Goal: Task Accomplishment & Management: Complete application form

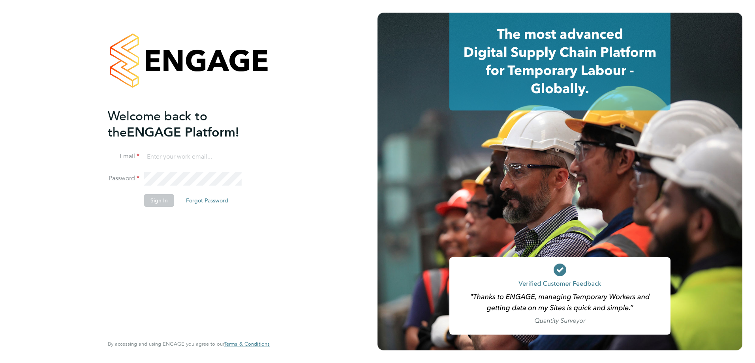
click at [185, 156] on input at bounding box center [193, 157] width 98 height 14
type input "jonathanbromley@sky.com"
drag, startPoint x: 228, startPoint y: 157, endPoint x: -39, endPoint y: 156, distance: 267.3
click at [0, 156] on html "Welcome back to the ENGAGE Platform! Email jonathanbromley@sky.com Password Sig…" at bounding box center [377, 181] width 755 height 363
type input "olivercurrill@itsconstruction.co.uk"
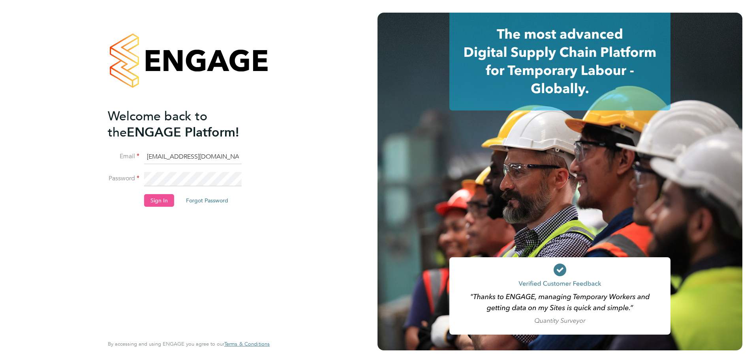
click at [158, 205] on button "Sign In" at bounding box center [159, 200] width 30 height 13
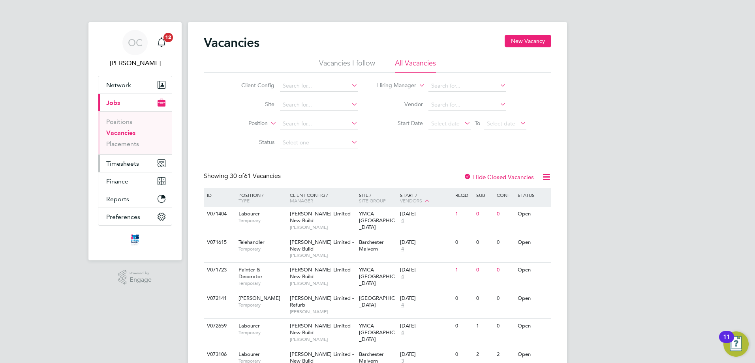
click at [121, 166] on span "Timesheets" at bounding box center [122, 164] width 33 height 8
click at [126, 162] on span "Timesheets" at bounding box center [122, 164] width 33 height 8
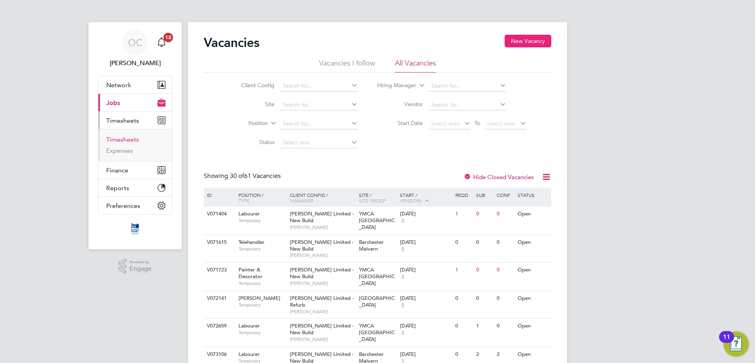
click at [125, 142] on link "Timesheets" at bounding box center [122, 140] width 33 height 8
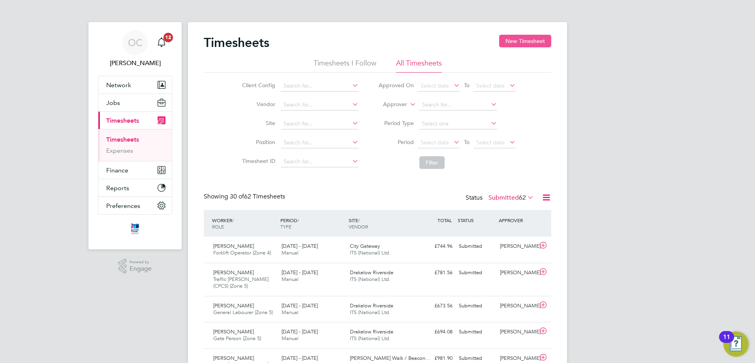
click at [528, 38] on button "New Timesheet" at bounding box center [525, 41] width 52 height 13
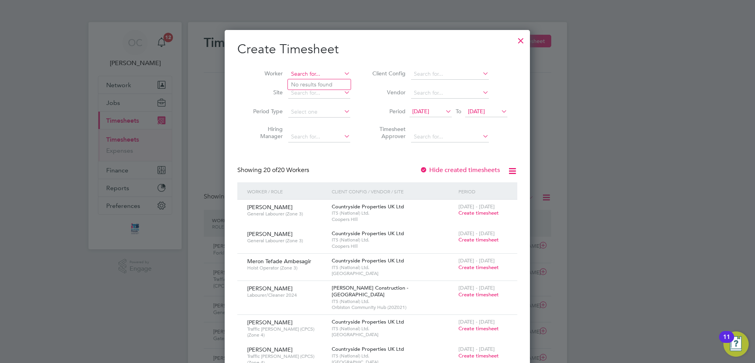
click at [329, 73] on input at bounding box center [319, 74] width 62 height 11
type input "[PERSON_NAME]"
click at [320, 78] on input at bounding box center [319, 74] width 62 height 11
type input "[PERSON_NAME]"
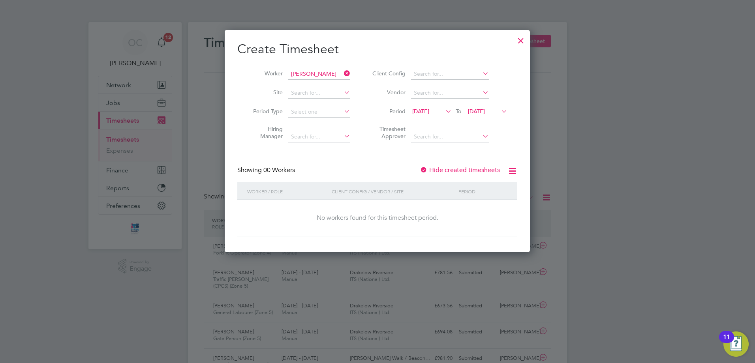
click at [444, 113] on icon at bounding box center [444, 111] width 0 height 11
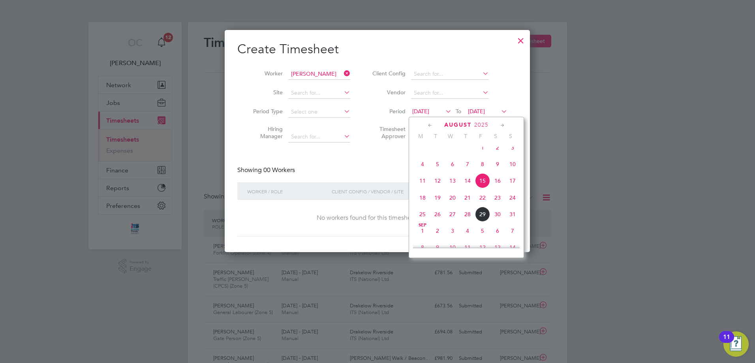
click at [423, 219] on span "25" at bounding box center [422, 214] width 15 height 15
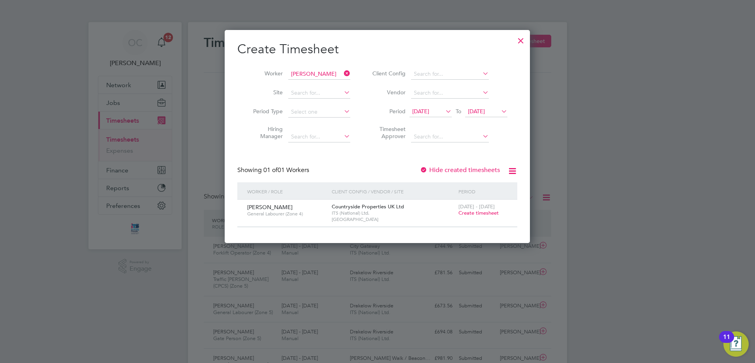
click at [475, 212] on span "Create timesheet" at bounding box center [478, 213] width 40 height 7
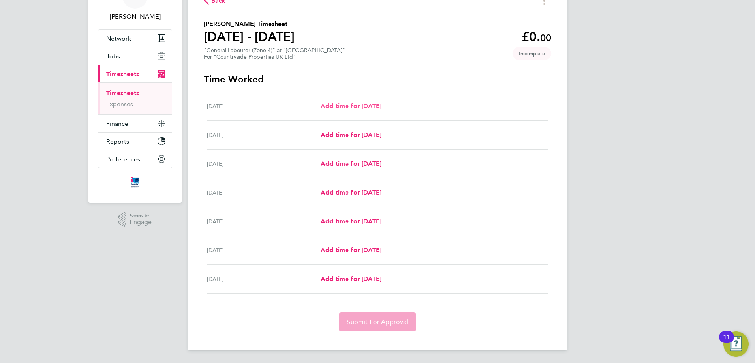
click at [372, 107] on span "Add time for [DATE]" at bounding box center [351, 106] width 61 height 8
select select "30"
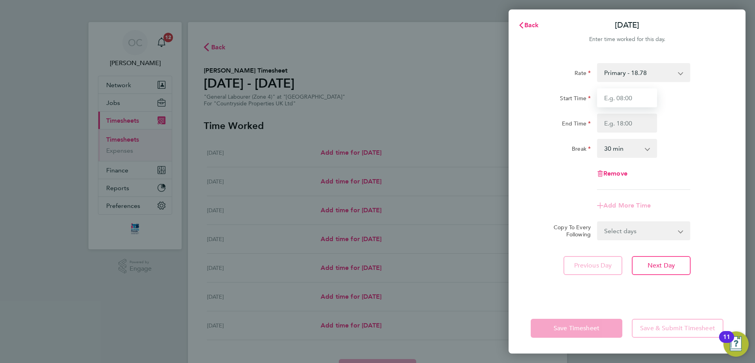
click at [637, 95] on input "Start Time" at bounding box center [627, 97] width 60 height 19
type input "07:00"
click at [680, 131] on div "End Time 06:00" at bounding box center [627, 123] width 199 height 19
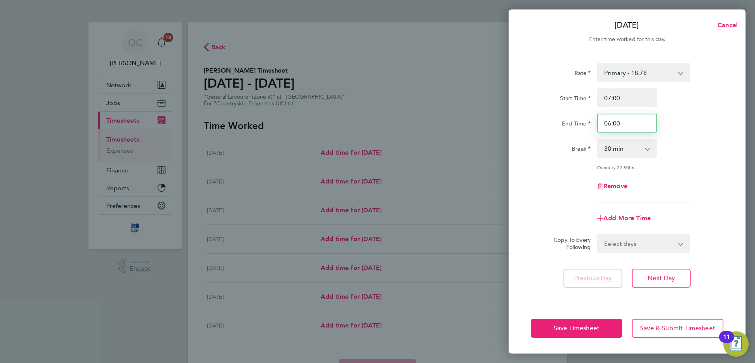
click at [628, 125] on input "06:00" at bounding box center [627, 123] width 60 height 19
type input "0"
click at [696, 159] on div "Rate Primary - 18.78 Start Time 07:00 End Time 18:00 Break 0 min 15 min 30 min …" at bounding box center [627, 132] width 193 height 139
click at [636, 126] on input "18:00" at bounding box center [627, 123] width 60 height 19
type input "1"
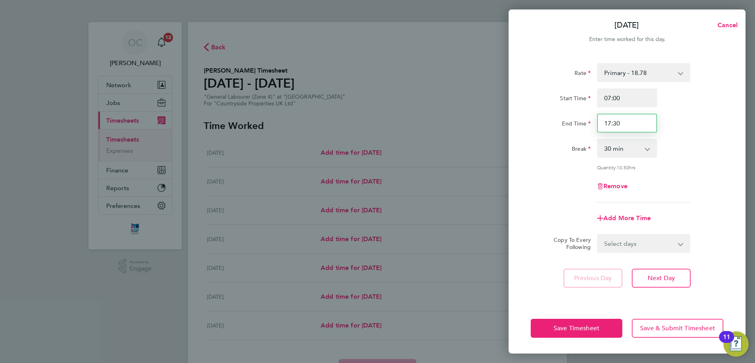
type input "17:30"
click at [690, 139] on div "Break 0 min 15 min 30 min 45 min 60 min 75 min 90 min" at bounding box center [627, 148] width 199 height 19
click at [707, 126] on div "End Time 17:30" at bounding box center [627, 123] width 199 height 19
click at [675, 278] on button "Next Day" at bounding box center [661, 278] width 59 height 19
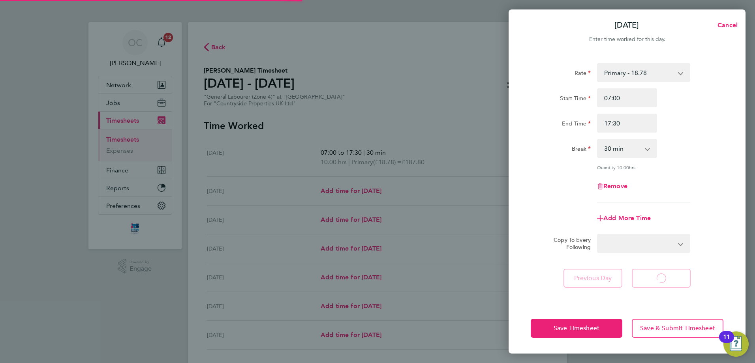
select select "30"
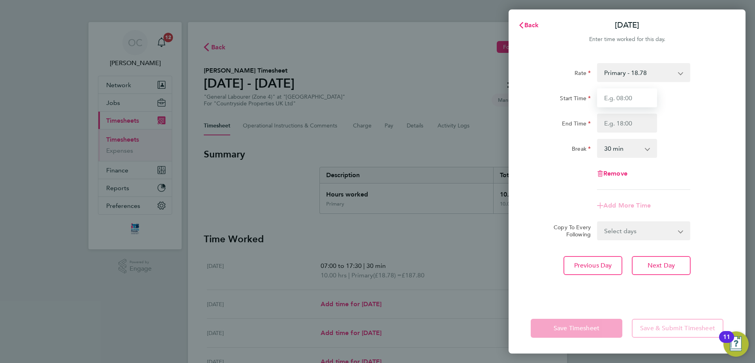
click at [629, 100] on input "Start Time" at bounding box center [627, 97] width 60 height 19
type input "07:00"
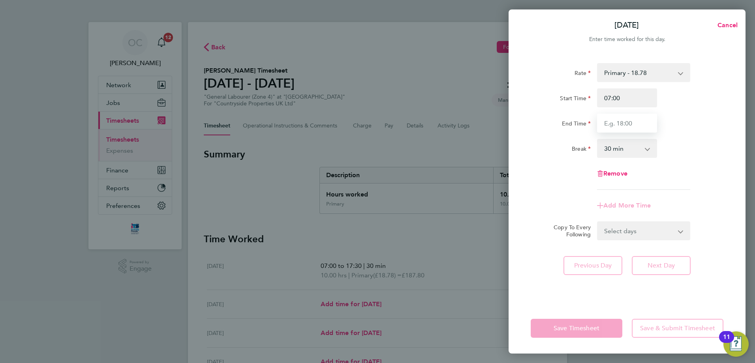
type input "7"
type input "17:30"
click at [532, 173] on div "Rate Primary - 18.78 Start Time 07:00 End Time 17:30 Break 0 min 15 min 30 min …" at bounding box center [627, 126] width 193 height 127
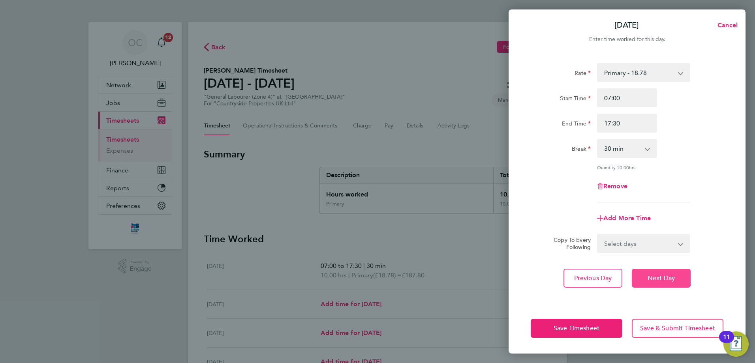
click at [657, 273] on button "Next Day" at bounding box center [661, 278] width 59 height 19
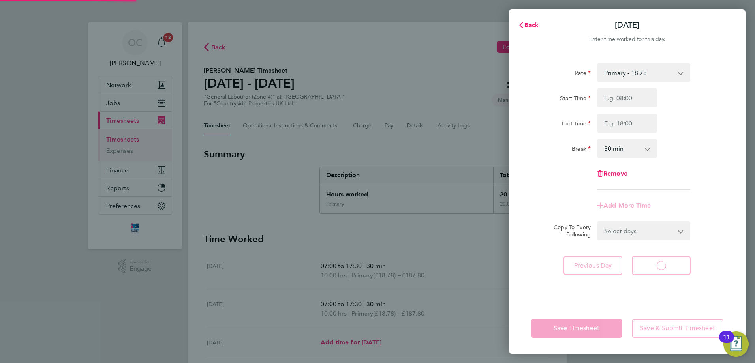
select select "30"
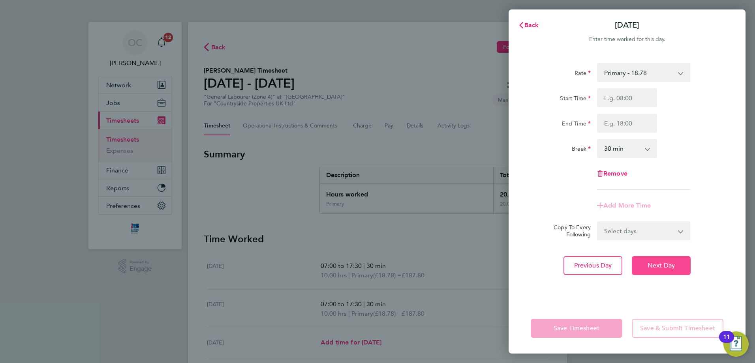
click at [659, 270] on button "Next Day" at bounding box center [661, 265] width 59 height 19
select select "30"
click at [583, 268] on span "Previous Day" at bounding box center [593, 266] width 38 height 8
select select "30"
click at [631, 99] on input "Start Time" at bounding box center [627, 97] width 60 height 19
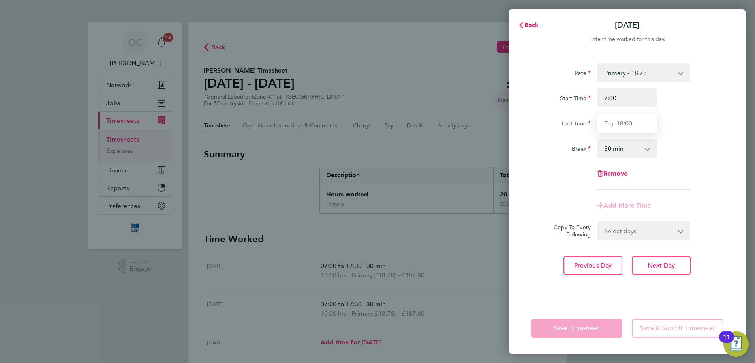
type input "07:00"
type input "17:30"
click at [612, 288] on div "Rate Primary - 18.78 Start Time 07:00 End Time 17:30 Break 0 min 15 min 30 min …" at bounding box center [627, 179] width 237 height 250
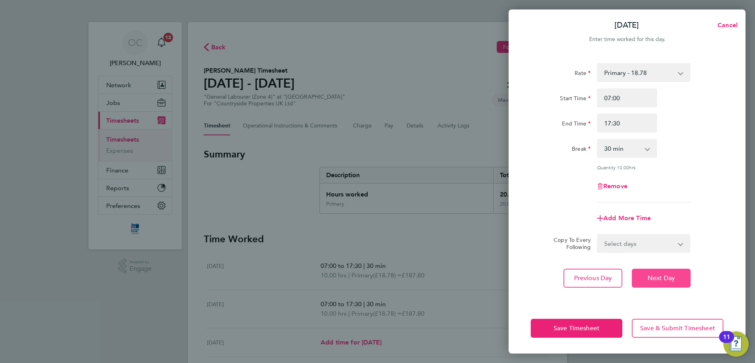
click at [649, 277] on span "Next Day" at bounding box center [661, 278] width 27 height 8
select select "30"
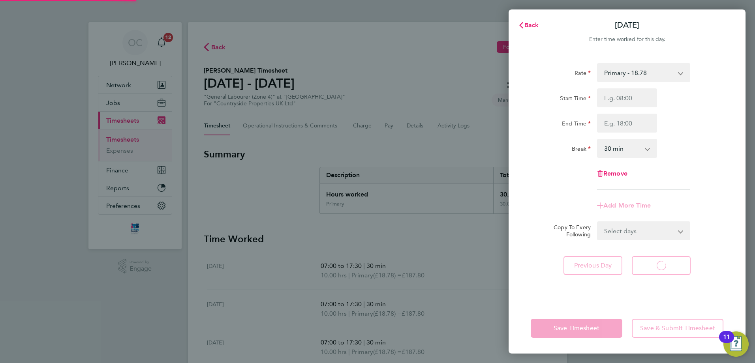
select select "30"
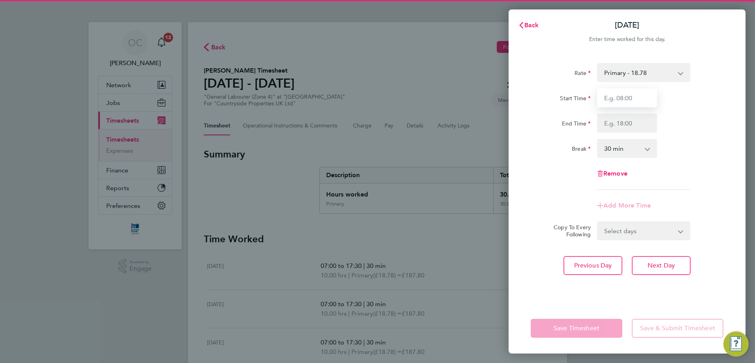
click at [626, 104] on input "Start Time" at bounding box center [627, 97] width 60 height 19
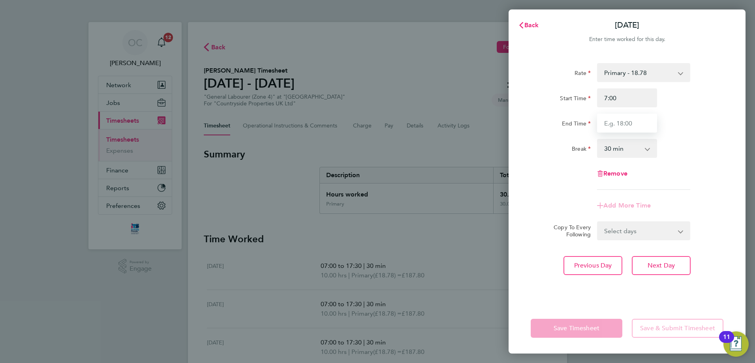
type input "07:00"
type input "17:30"
click at [552, 145] on div "Break" at bounding box center [561, 147] width 60 height 16
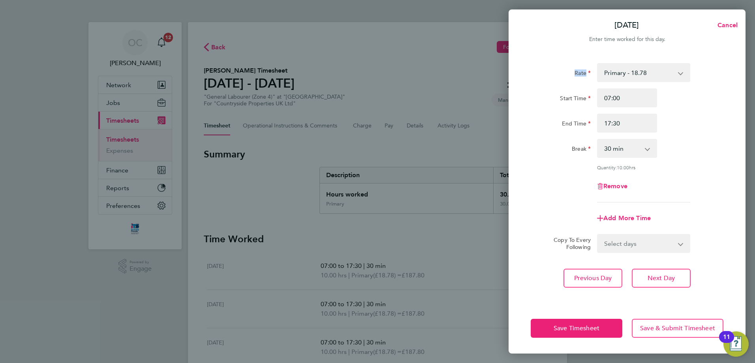
drag, startPoint x: 576, startPoint y: 73, endPoint x: 588, endPoint y: 74, distance: 11.1
click at [588, 74] on label "Rate" at bounding box center [583, 73] width 16 height 9
drag, startPoint x: 580, startPoint y: 84, endPoint x: 576, endPoint y: 84, distance: 4.7
click at [580, 84] on div "Rate Primary - 18.78 Start Time 07:00 End Time 17:30 Break 0 min 15 min 30 min …" at bounding box center [627, 132] width 193 height 139
drag, startPoint x: 561, startPoint y: 98, endPoint x: 585, endPoint y: 96, distance: 24.2
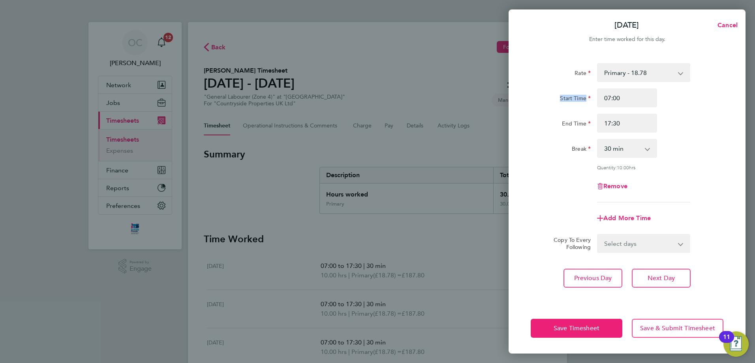
click at [585, 96] on label "Start Time" at bounding box center [575, 99] width 31 height 9
click at [569, 112] on div "Start Time 07:00 End Time 17:30" at bounding box center [627, 110] width 199 height 44
drag, startPoint x: 563, startPoint y: 123, endPoint x: 587, endPoint y: 125, distance: 24.5
click at [587, 125] on label "End Time" at bounding box center [576, 124] width 29 height 9
drag, startPoint x: 572, startPoint y: 137, endPoint x: 570, endPoint y: 154, distance: 17.1
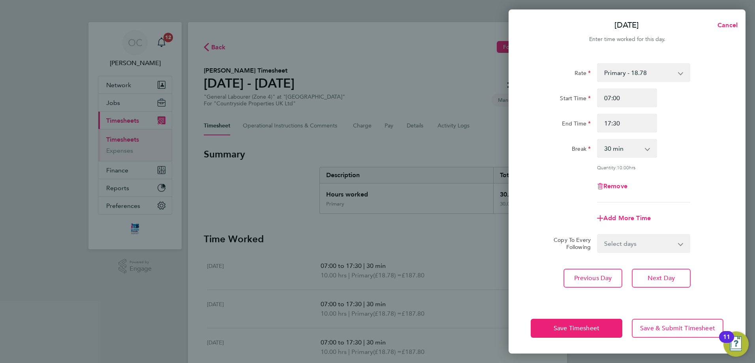
click at [571, 139] on div "Rate Primary - 18.78 Start Time 07:00 End Time 17:30 Break 0 min 15 min 30 min …" at bounding box center [627, 132] width 193 height 139
drag, startPoint x: 573, startPoint y: 149, endPoint x: 591, endPoint y: 149, distance: 18.6
click at [591, 149] on div "Break" at bounding box center [561, 148] width 66 height 19
click at [562, 167] on div "Quantity: 10.00 hrs" at bounding box center [627, 167] width 199 height 6
drag, startPoint x: 560, startPoint y: 97, endPoint x: 588, endPoint y: 103, distance: 28.6
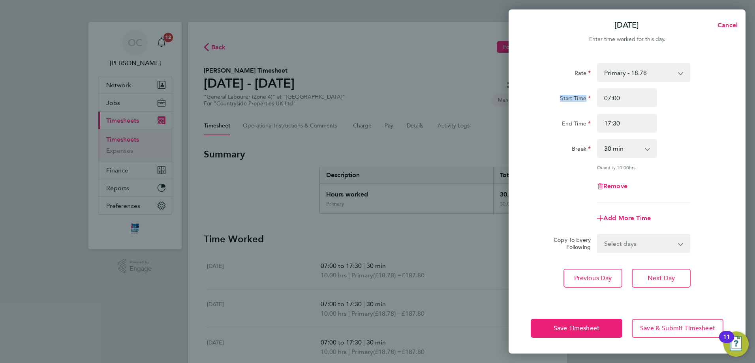
click at [588, 102] on label "Start Time" at bounding box center [575, 99] width 31 height 9
click at [579, 113] on div "Start Time 07:00 End Time 17:30" at bounding box center [627, 110] width 199 height 44
drag, startPoint x: 564, startPoint y: 125, endPoint x: 588, endPoint y: 129, distance: 24.0
click at [588, 129] on label "End Time" at bounding box center [576, 124] width 29 height 9
click at [567, 139] on div "Rate Primary - 18.78 Start Time 07:00 End Time 17:30 Break 0 min 15 min 30 min …" at bounding box center [627, 132] width 193 height 139
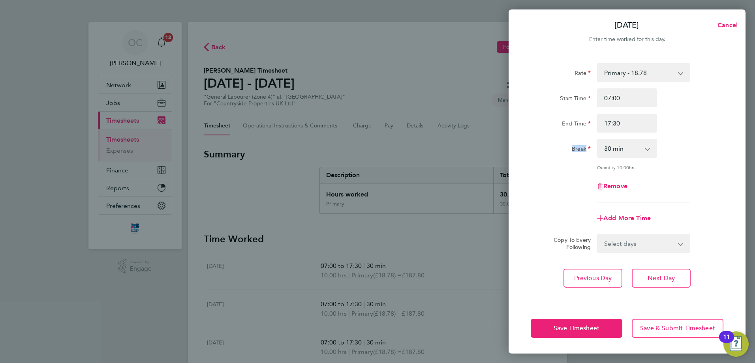
drag, startPoint x: 572, startPoint y: 150, endPoint x: 577, endPoint y: 158, distance: 8.8
click at [588, 152] on label "Break" at bounding box center [581, 149] width 19 height 9
click at [575, 162] on div "Rate Primary - 18.78 Start Time 07:00 End Time 17:30 Break 0 min 15 min 30 min …" at bounding box center [627, 132] width 193 height 139
click at [651, 281] on span "Next Day" at bounding box center [661, 278] width 27 height 8
select select "30"
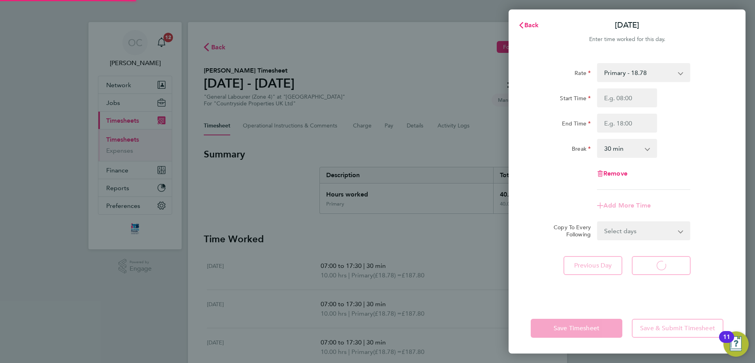
select select "30"
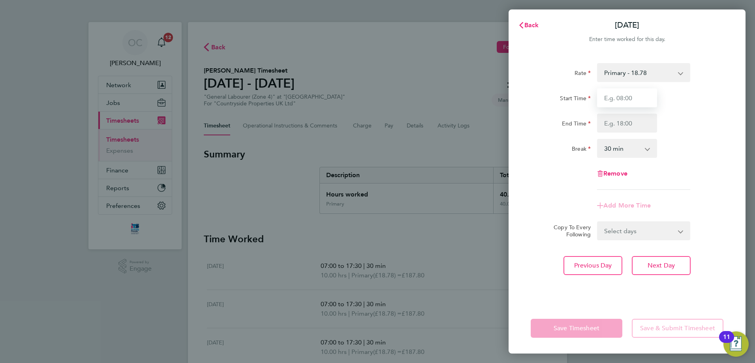
click at [621, 94] on input "Start Time" at bounding box center [627, 97] width 60 height 19
type input "07:00"
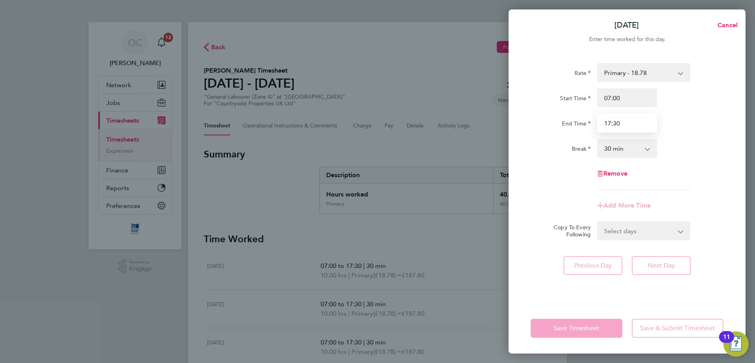
type input "17:30"
click at [531, 175] on div "Rate Primary - 18.78 Start Time 07:00 End Time 17:30 Break 0 min 15 min 30 min …" at bounding box center [627, 126] width 193 height 127
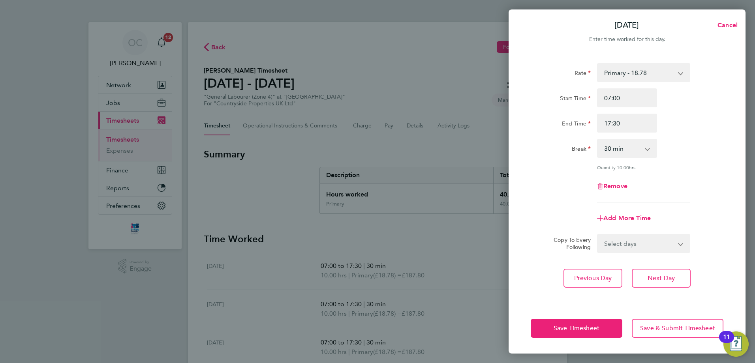
click at [418, 69] on div "[DATE] Cancel Enter time worked for this day. Rate Primary - 18.78 Start Time 0…" at bounding box center [377, 181] width 755 height 363
drag, startPoint x: 654, startPoint y: 278, endPoint x: 658, endPoint y: 272, distance: 7.8
click at [655, 278] on span "Next Day" at bounding box center [661, 278] width 27 height 8
select select "30"
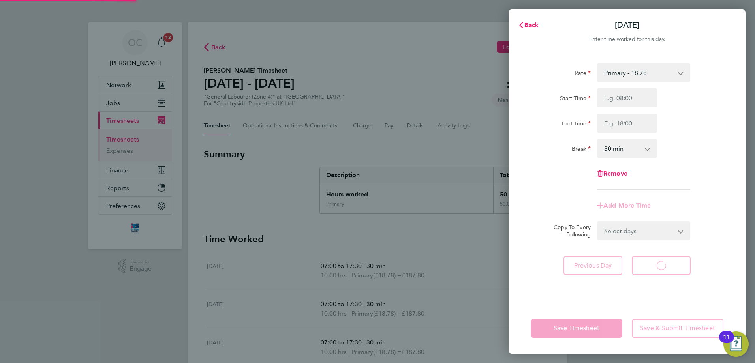
select select "30"
click at [533, 25] on span "Back" at bounding box center [531, 25] width 15 height 8
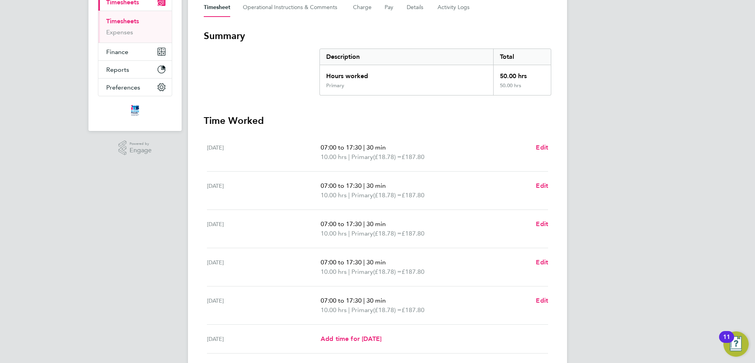
scroll to position [79, 0]
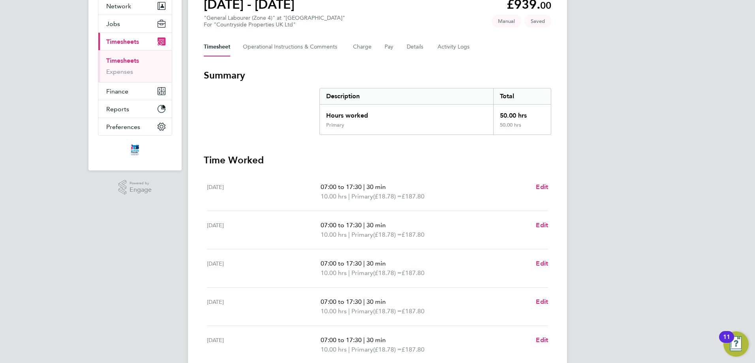
click at [382, 40] on div "Timesheet Operational Instructions & Comments Charge Pay Details Activity Logs" at bounding box center [377, 47] width 347 height 19
click at [385, 43] on button "Pay" at bounding box center [389, 47] width 9 height 19
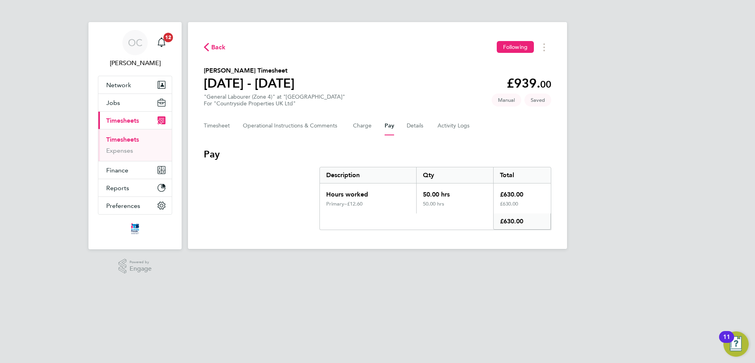
drag, startPoint x: 496, startPoint y: 190, endPoint x: 529, endPoint y: 231, distance: 52.2
click at [529, 231] on div "Back Following [PERSON_NAME] Timesheet [DATE] - [DATE] £939. 00 "General Labour…" at bounding box center [377, 135] width 379 height 227
click at [527, 240] on div "Back Following [PERSON_NAME] Timesheet [DATE] - [DATE] £939. 00 "General Labour…" at bounding box center [377, 135] width 379 height 227
click at [212, 127] on button "Timesheet" at bounding box center [217, 125] width 26 height 19
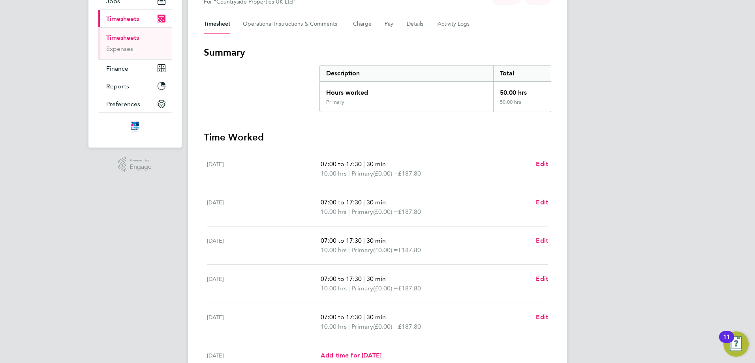
scroll to position [207, 0]
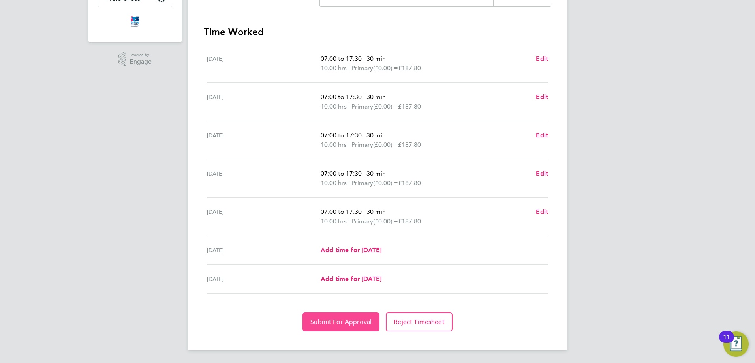
click at [345, 327] on button "Submit For Approval" at bounding box center [340, 322] width 77 height 19
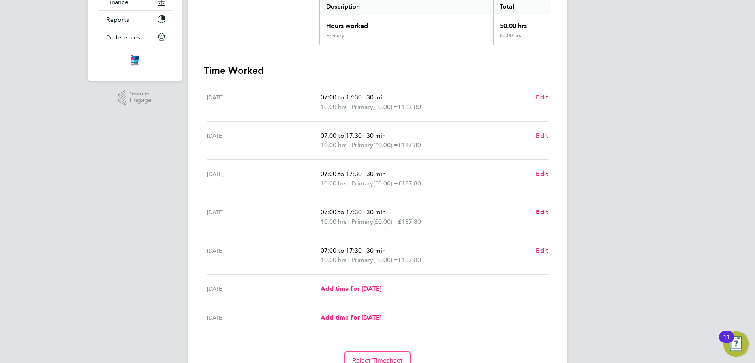
scroll to position [49, 0]
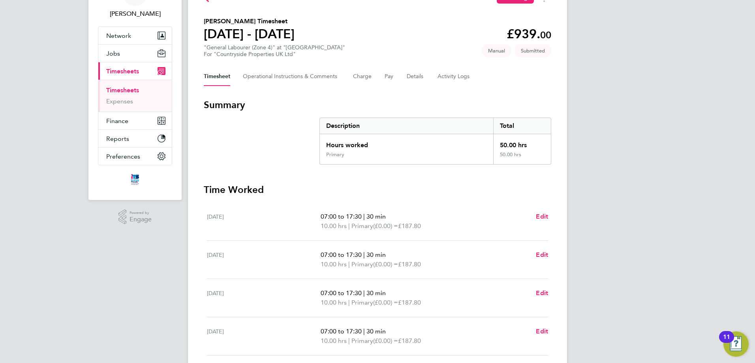
drag, startPoint x: 321, startPoint y: 216, endPoint x: 443, endPoint y: 231, distance: 122.5
click at [443, 231] on ul "07:00 to 17:30 | 30 min 10.00 hrs | Primary (£0.00) = £187.80" at bounding box center [425, 221] width 209 height 19
click at [439, 231] on div "[DATE] 07:00 to 17:30 | 30 min 10.00 hrs | Primary (£0.00) = £187.80 Edit" at bounding box center [377, 222] width 341 height 38
drag, startPoint x: 322, startPoint y: 254, endPoint x: 453, endPoint y: 264, distance: 131.9
click at [453, 264] on ul "07:00 to 17:30 | 30 min 10.00 hrs | Primary (£0.00) = £187.80" at bounding box center [425, 259] width 209 height 19
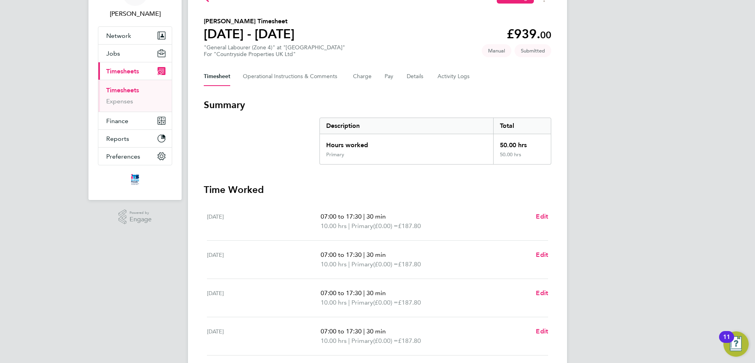
click at [431, 266] on p "10.00 hrs | Primary (£0.00) = £187.80" at bounding box center [425, 264] width 209 height 9
drag, startPoint x: 426, startPoint y: 264, endPoint x: 303, endPoint y: 202, distance: 137.9
click at [303, 202] on section "Time Worked [DATE] 07:00 to 17:30 | 30 min 10.00 hrs | Primary (£0.00) = £187.8…" at bounding box center [377, 337] width 347 height 306
click at [372, 242] on div "[DATE] 07:00 to 17:30 | 30 min 10.00 hrs | Primary (£0.00) = £187.80 Edit" at bounding box center [377, 260] width 341 height 38
drag, startPoint x: 207, startPoint y: 216, endPoint x: 437, endPoint y: 332, distance: 257.6
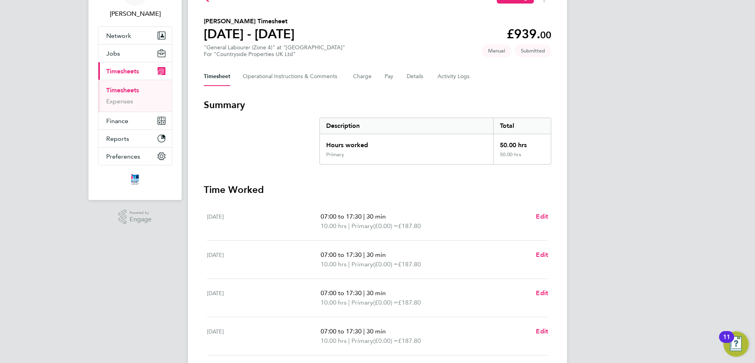
click at [437, 332] on ul "[DATE] 07:00 to 17:30 | 30 min 10.00 hrs | Primary (£0.00) = £187.80 Edit [DATE…" at bounding box center [377, 327] width 347 height 249
click at [436, 287] on div "[DATE] 07:00 to 17:30 | 30 min 10.00 hrs | Primary (£0.00) = £187.80 Edit" at bounding box center [377, 298] width 341 height 38
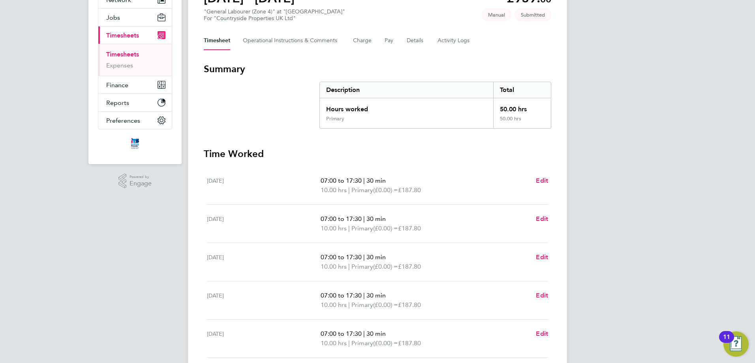
scroll to position [0, 0]
